Goal: Task Accomplishment & Management: Manage account settings

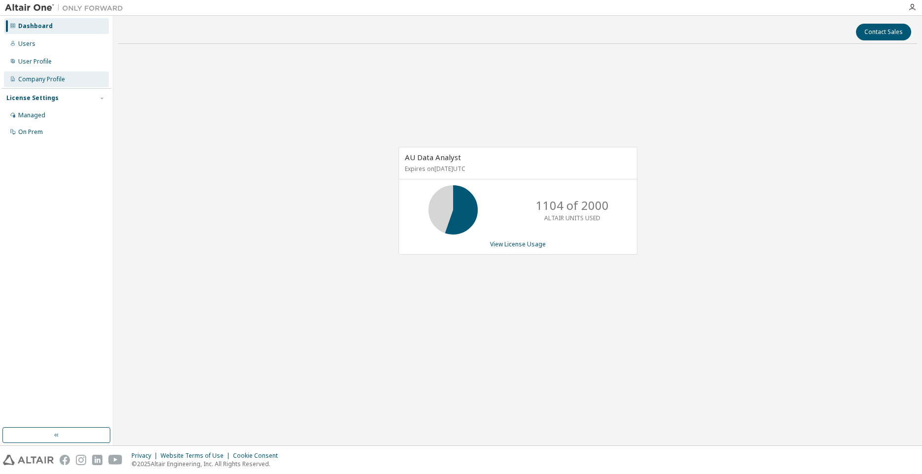
click at [43, 77] on div "Company Profile" at bounding box center [41, 79] width 47 height 8
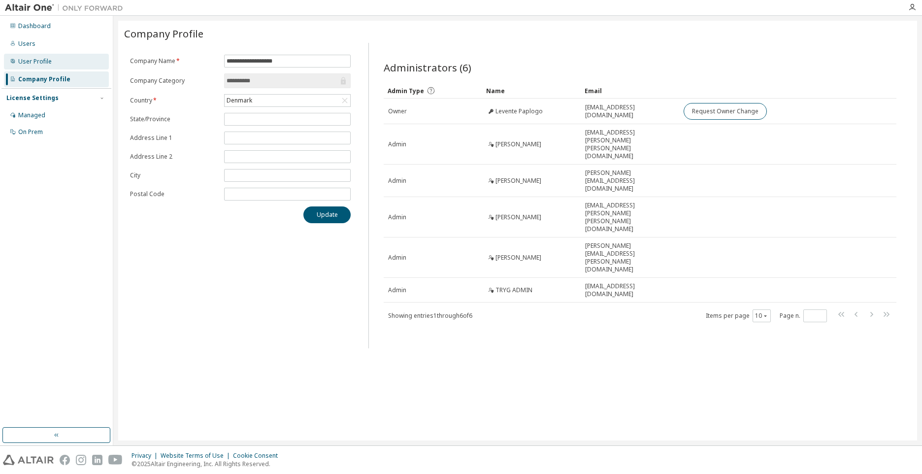
click at [40, 59] on div "User Profile" at bounding box center [34, 62] width 33 height 8
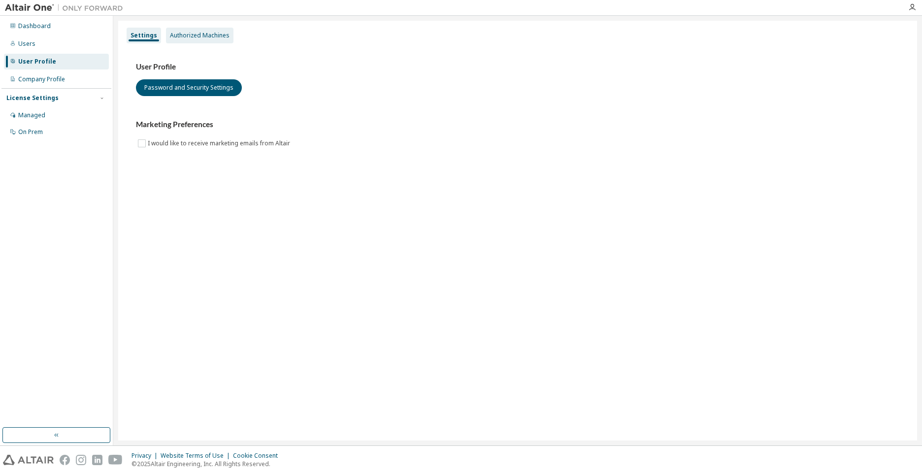
click at [180, 35] on div "Authorized Machines" at bounding box center [200, 36] width 60 height 8
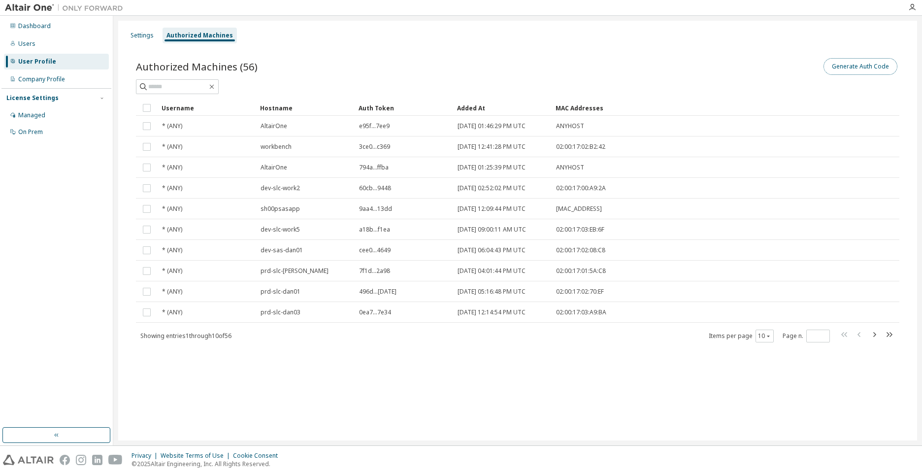
click at [840, 62] on button "Generate Auth Code" at bounding box center [861, 66] width 74 height 17
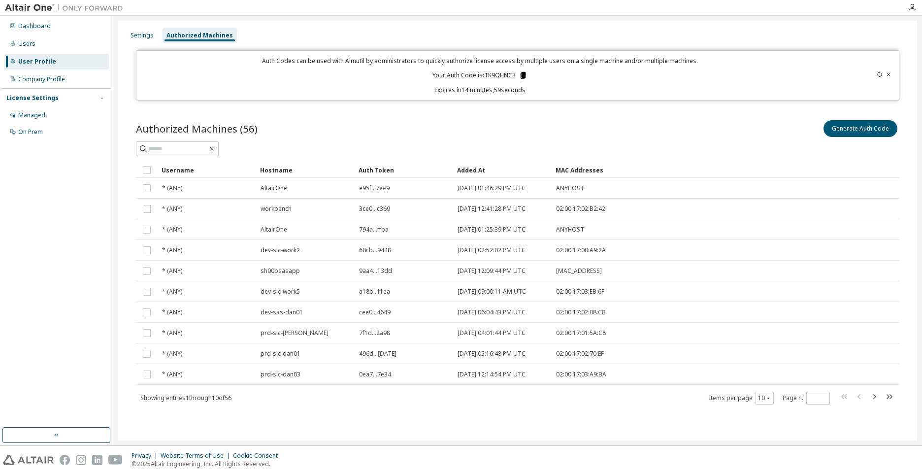
click at [520, 74] on icon at bounding box center [523, 75] width 9 height 9
